Goal: Task Accomplishment & Management: Complete application form

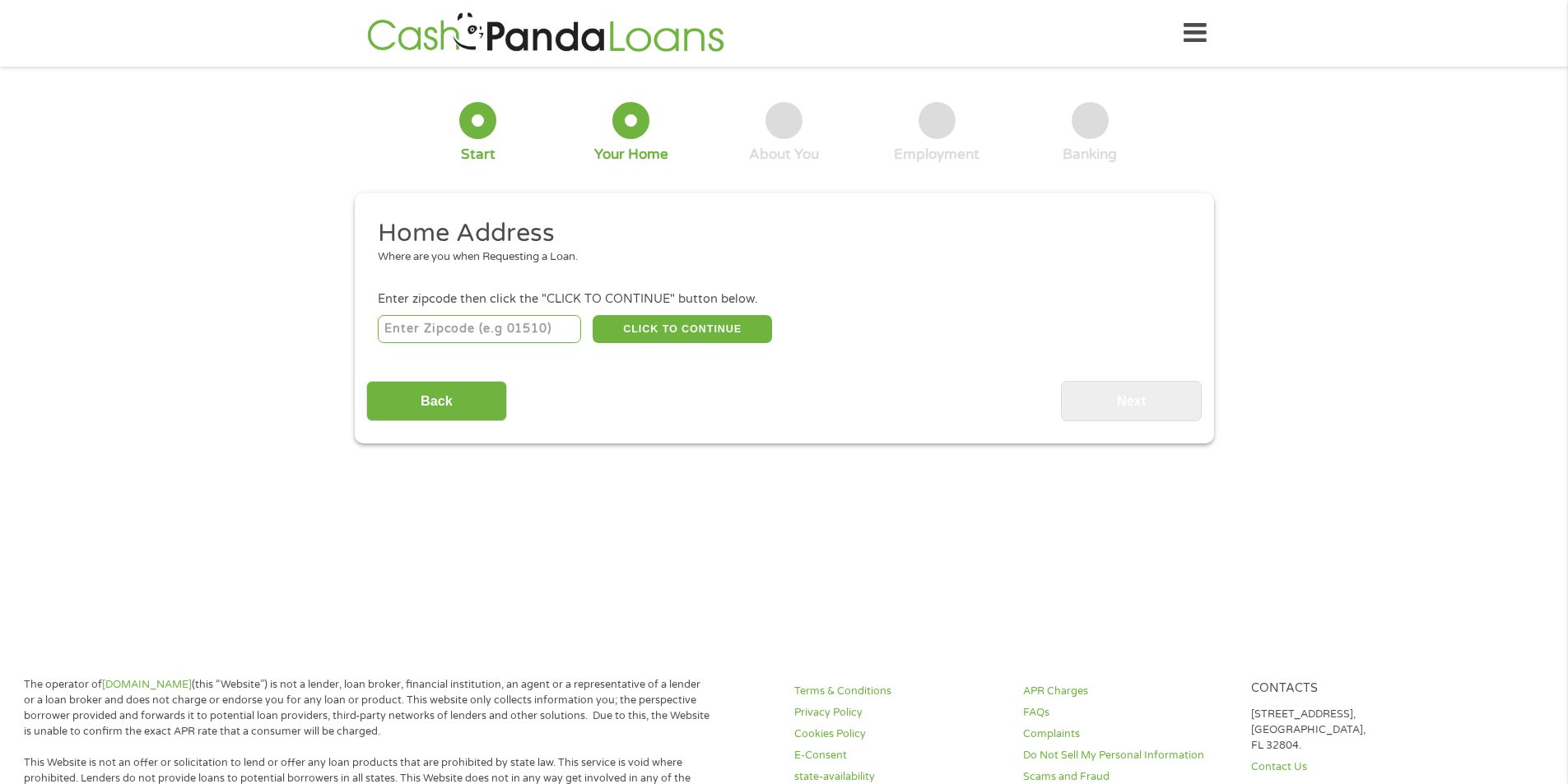
click at [489, 329] on input "number" at bounding box center [479, 329] width 203 height 28
type input "62910"
click at [704, 328] on button "CLICK TO CONTINUE" at bounding box center [682, 329] width 179 height 28
type input "62910"
type input "Brookport"
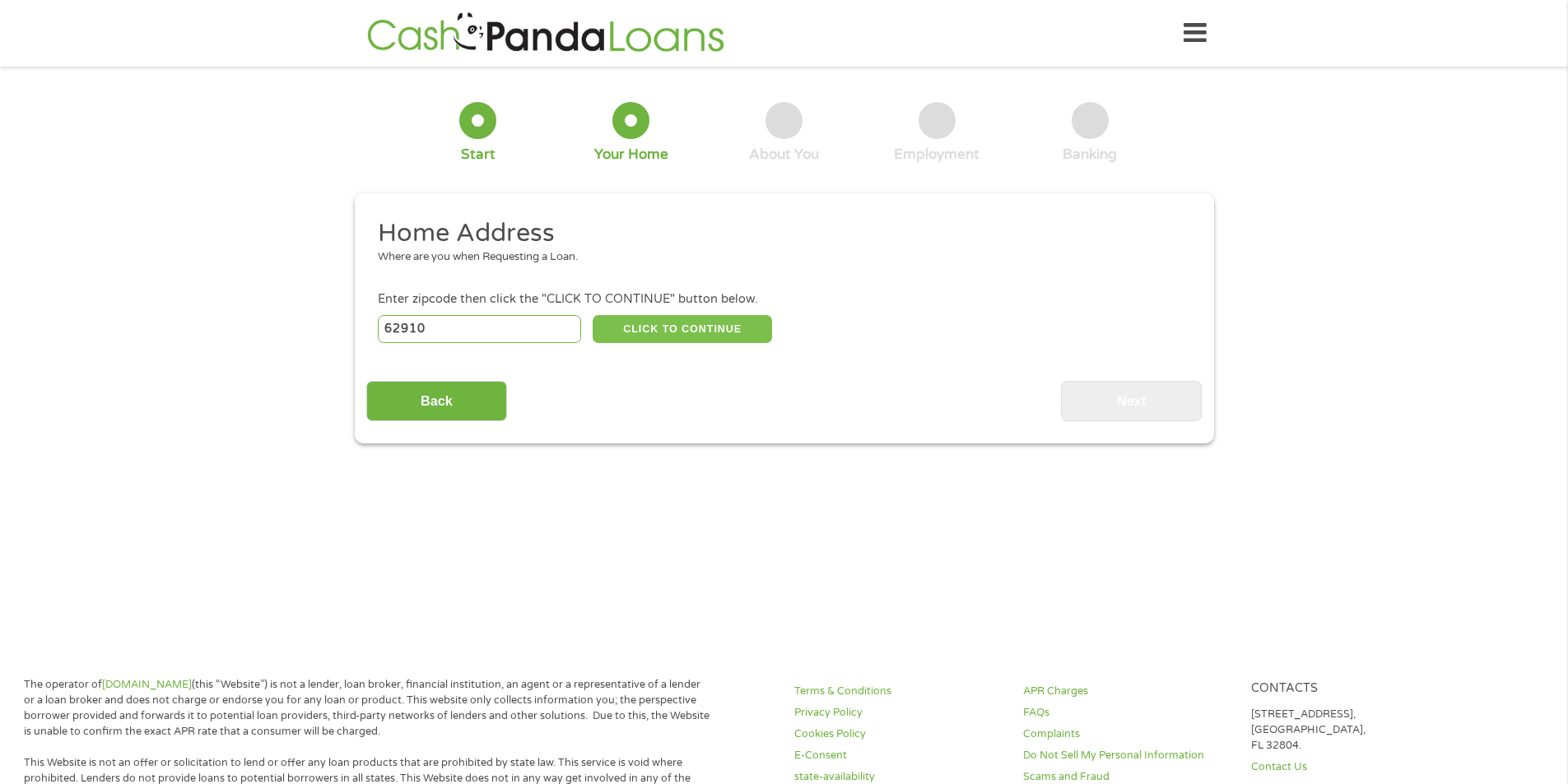
select select "[US_STATE]"
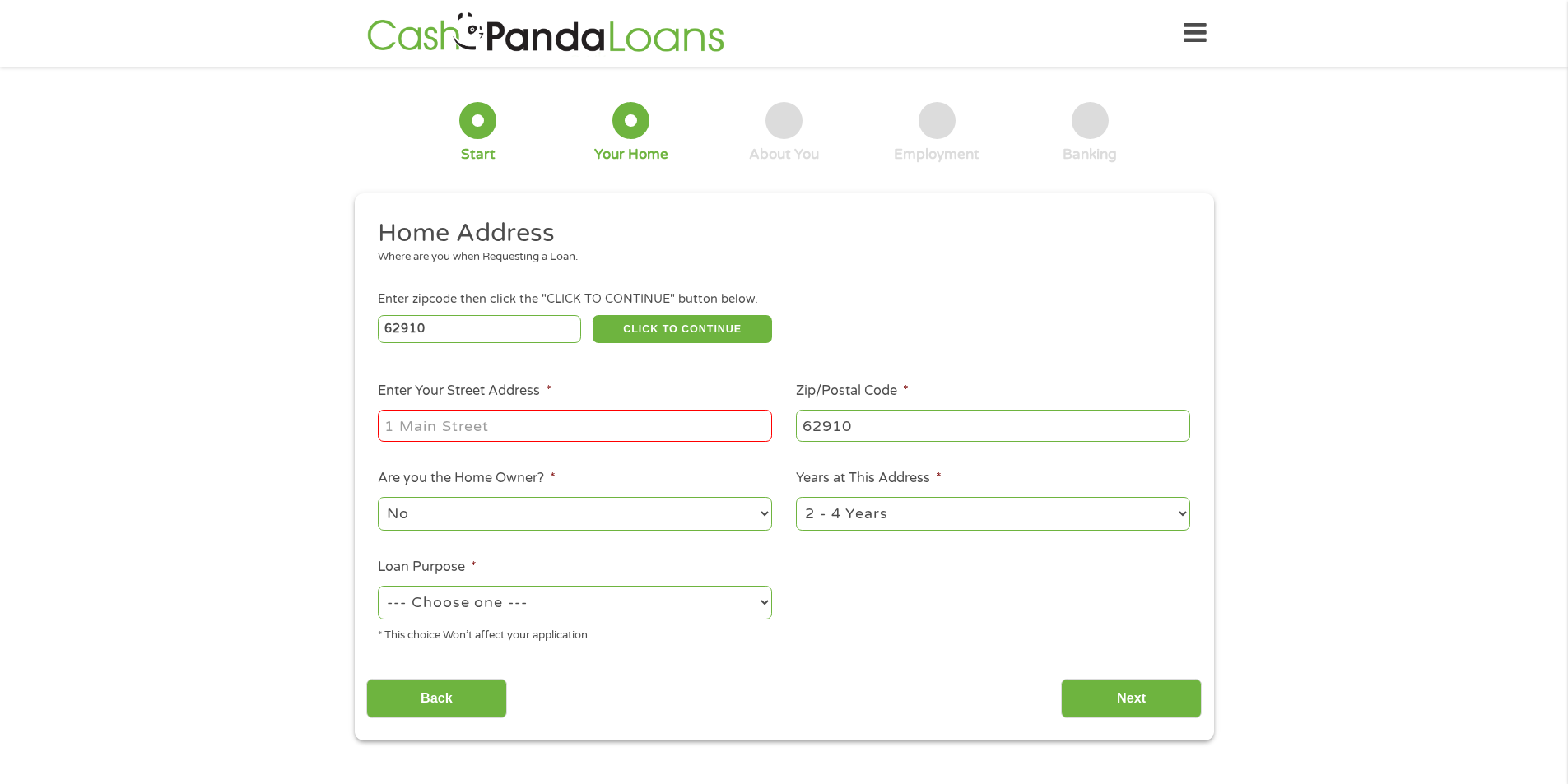
click at [481, 417] on input "Enter Your Street Address *" at bounding box center [574, 425] width 394 height 32
type input "[STREET_ADDRESS]"
click at [559, 608] on select "--- Choose one --- Pay Bills Debt Consolidation Home Improvement Major Purchase…" at bounding box center [574, 602] width 394 height 34
select select "paybills"
click at [377, 585] on select "--- Choose one --- Pay Bills Debt Consolidation Home Improvement Major Purchase…" at bounding box center [574, 602] width 394 height 34
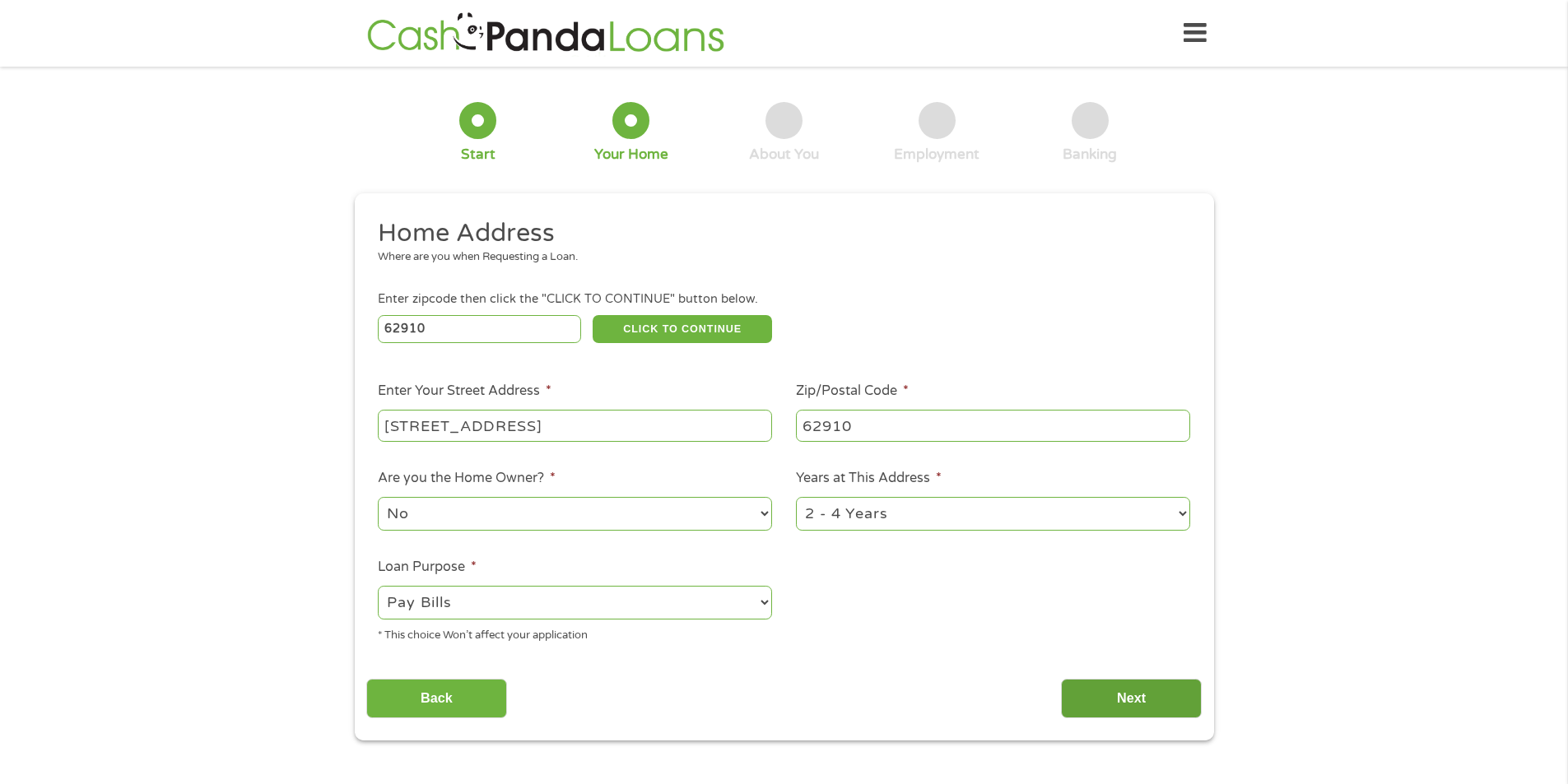
click at [1106, 697] on input "Next" at bounding box center [1131, 698] width 141 height 40
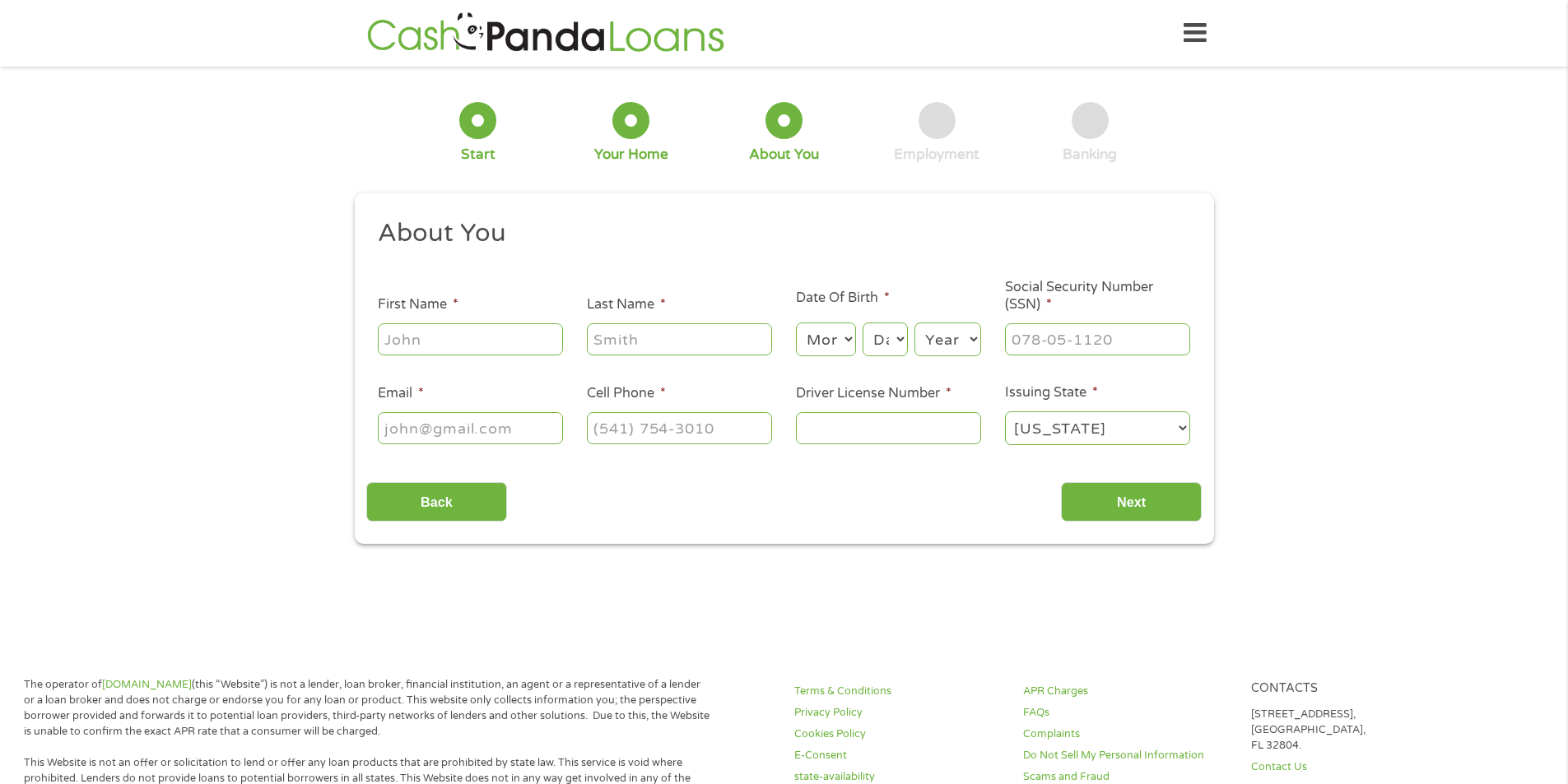
click at [436, 349] on input "First Name *" at bounding box center [469, 339] width 185 height 32
type input "[PERSON_NAME]"
click at [833, 332] on select "Month 1 2 3 4 5 6 7 8 9 10 11 12" at bounding box center [826, 339] width 60 height 34
select select "12"
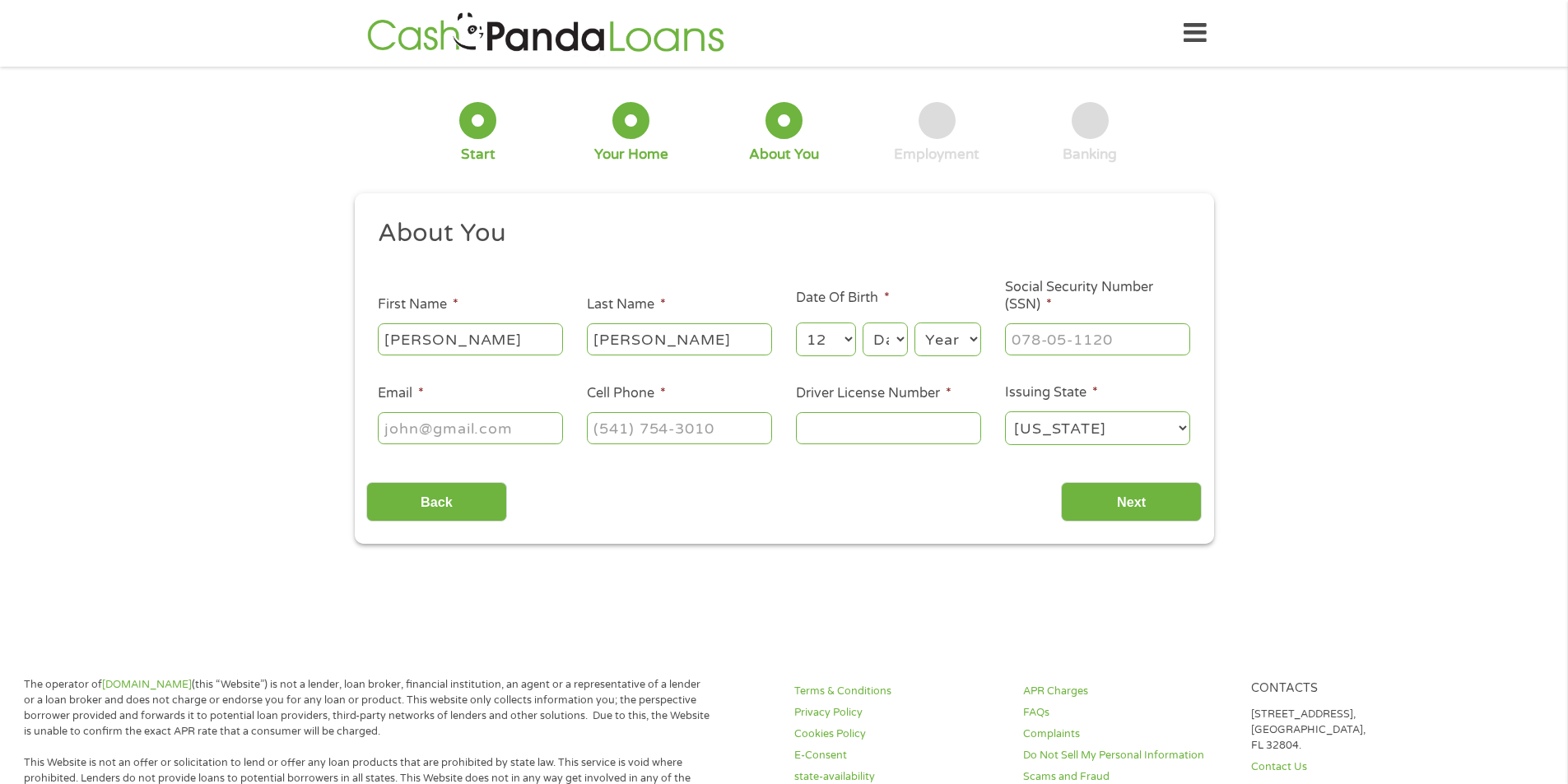
click at [796, 322] on select "Month 1 2 3 4 5 6 7 8 9 10 11 12" at bounding box center [826, 339] width 60 height 34
click at [892, 345] on select "Day 1 2 3 4 5 6 7 8 9 10 11 12 13 14 15 16 17 18 19 20 21 22 23 24 25 26 27 28 …" at bounding box center [884, 339] width 45 height 34
select select "23"
click at [862, 322] on select "Day 1 2 3 4 5 6 7 8 9 10 11 12 13 14 15 16 17 18 19 20 21 22 23 24 25 26 27 28 …" at bounding box center [884, 339] width 45 height 34
click at [946, 340] on select "Year [DATE] 2006 2005 2004 2003 2002 2001 2000 1999 1998 1997 1996 1995 1994 19…" at bounding box center [947, 339] width 67 height 34
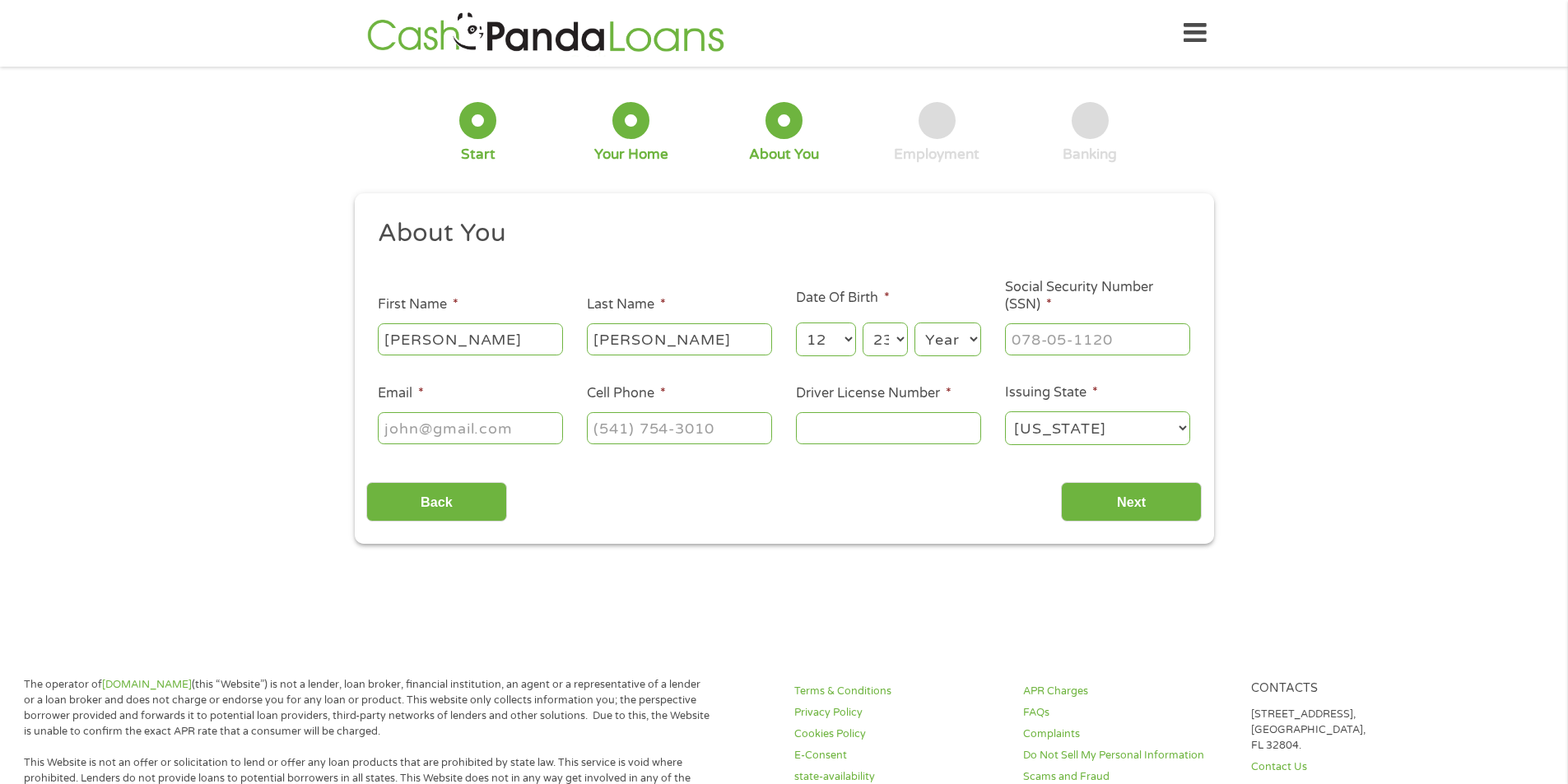
select select "1966"
click at [914, 322] on select "Year [DATE] 2006 2005 2004 2003 2002 2001 2000 1999 1998 1997 1996 1995 1994 19…" at bounding box center [947, 339] width 67 height 34
